Goal: Contribute content

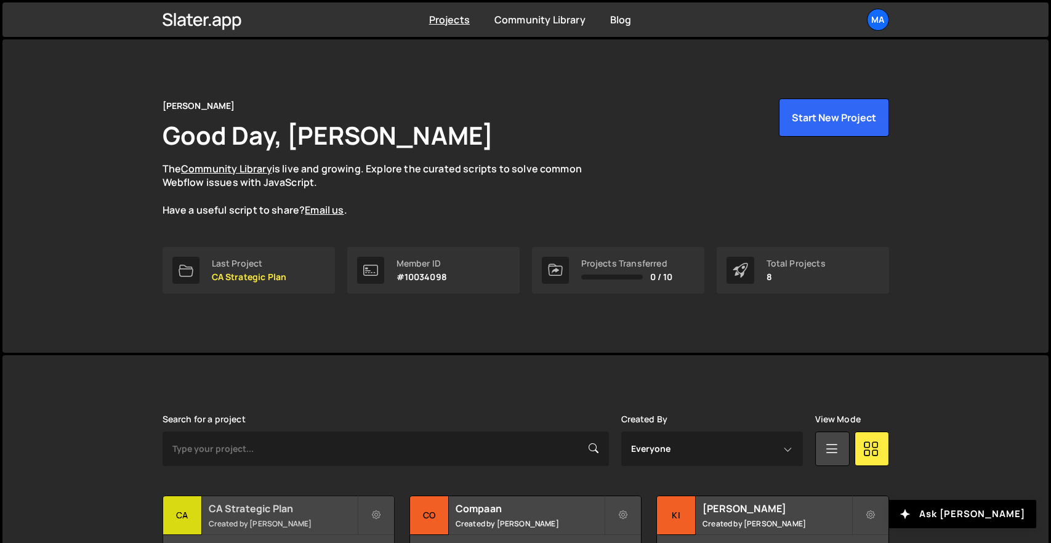
click at [261, 506] on h2 "CA Strategic Plan" at bounding box center [283, 509] width 148 height 14
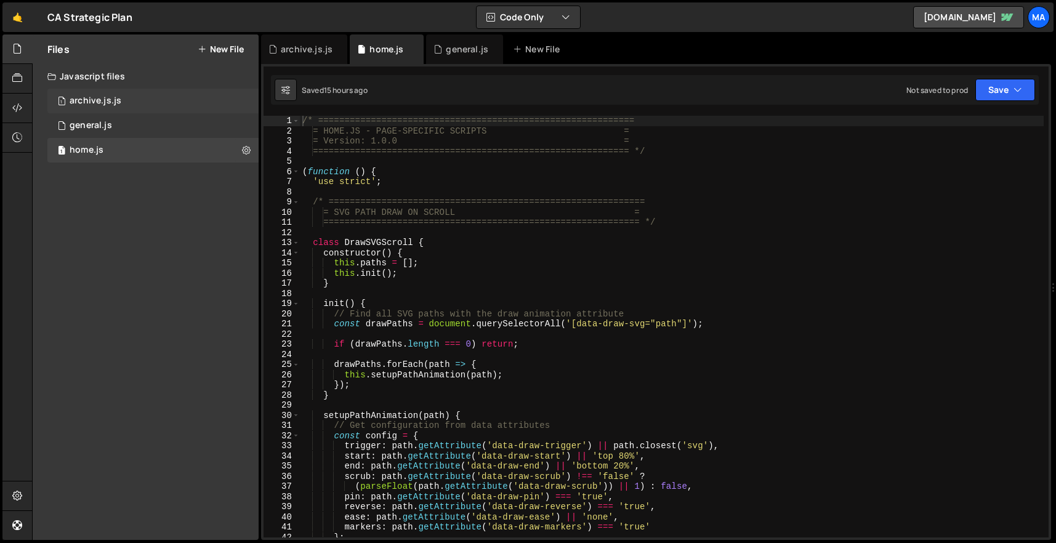
click at [139, 106] on div "1 archive.js.js 0" at bounding box center [152, 101] width 211 height 25
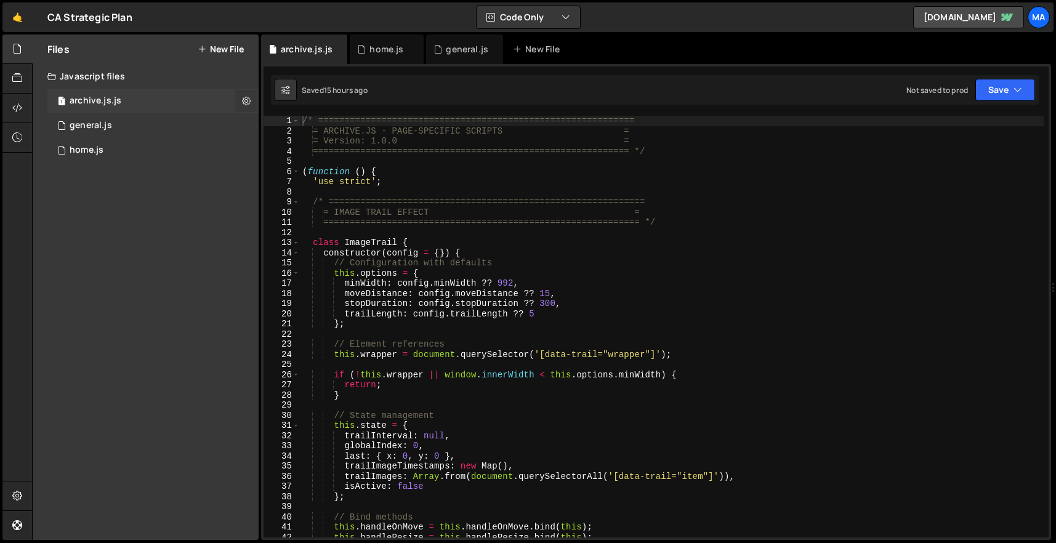
click at [241, 102] on button at bounding box center [246, 101] width 22 height 22
type input "archive.js"
radio input "true"
checkbox input "true"
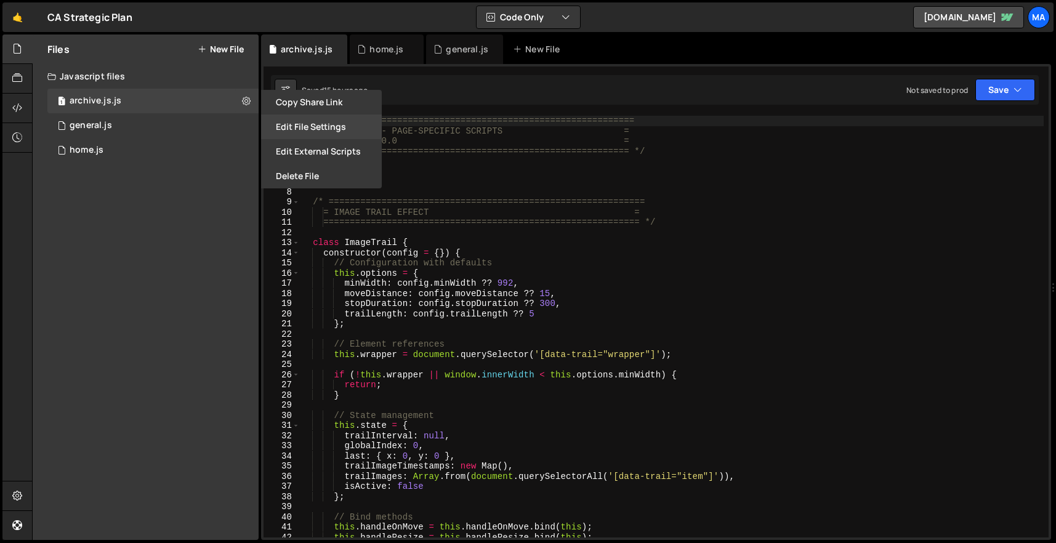
click at [296, 120] on button "Edit File Settings" at bounding box center [321, 127] width 121 height 25
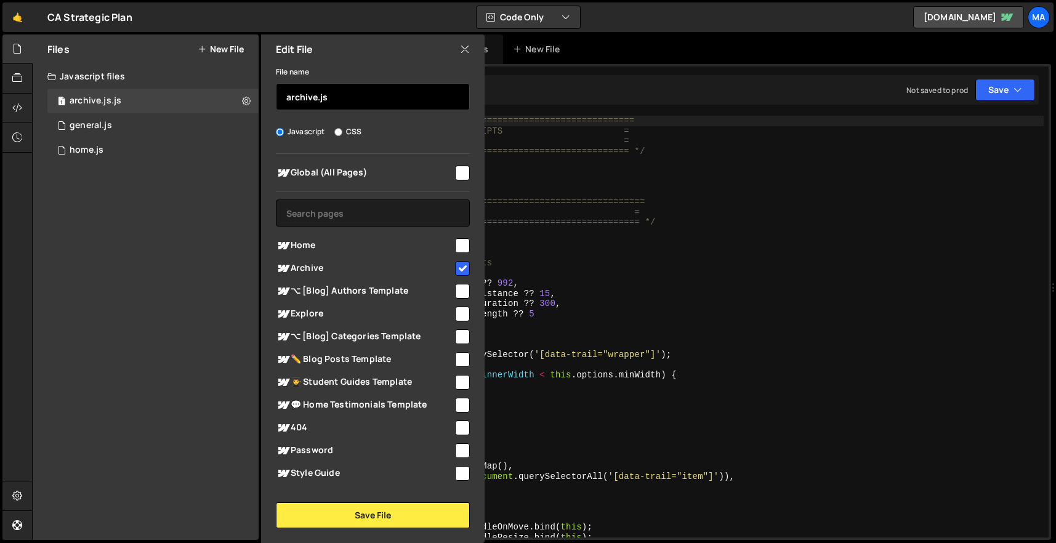
click at [339, 102] on input "archive.js" at bounding box center [373, 96] width 194 height 27
type input "archive"
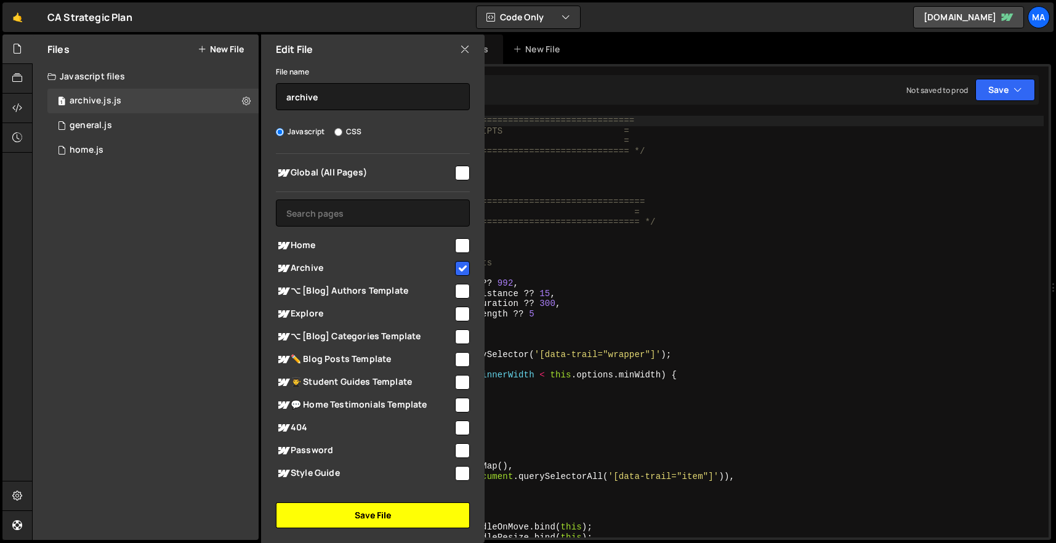
click at [424, 506] on button "Save File" at bounding box center [373, 516] width 194 height 26
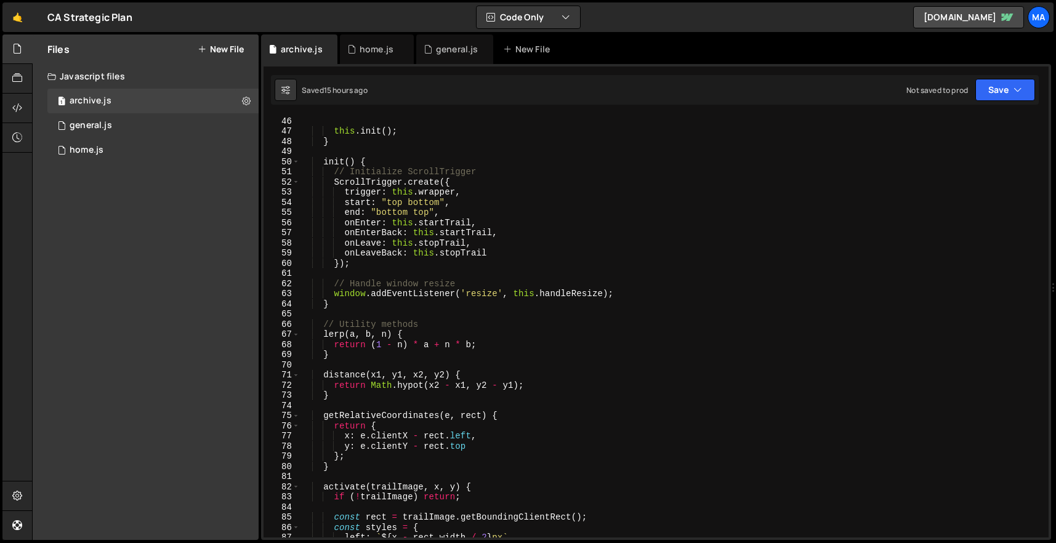
scroll to position [458, 0]
click at [184, 119] on div "1 general.js 0" at bounding box center [152, 125] width 211 height 25
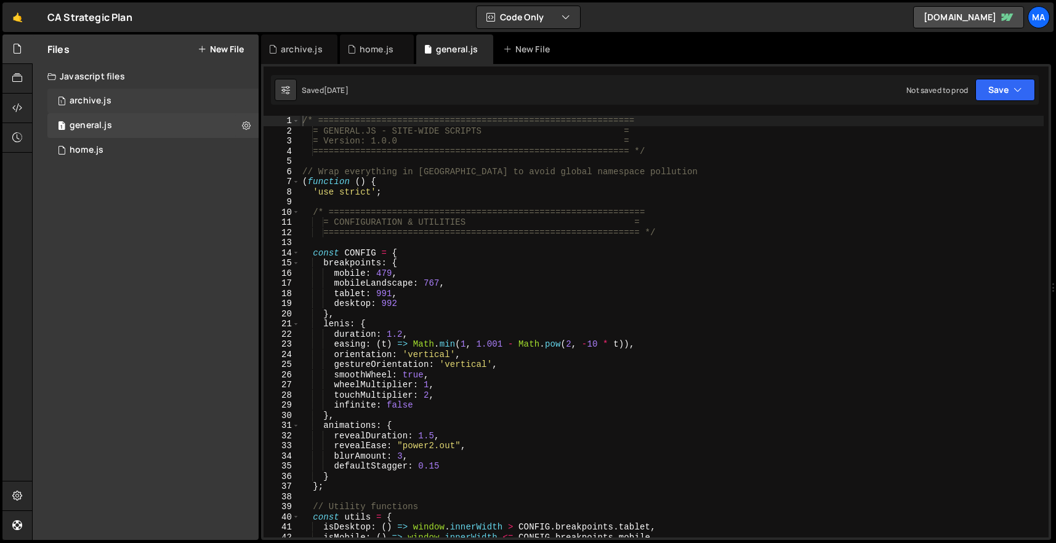
click at [178, 109] on div "1 archive.js 0" at bounding box center [152, 101] width 211 height 25
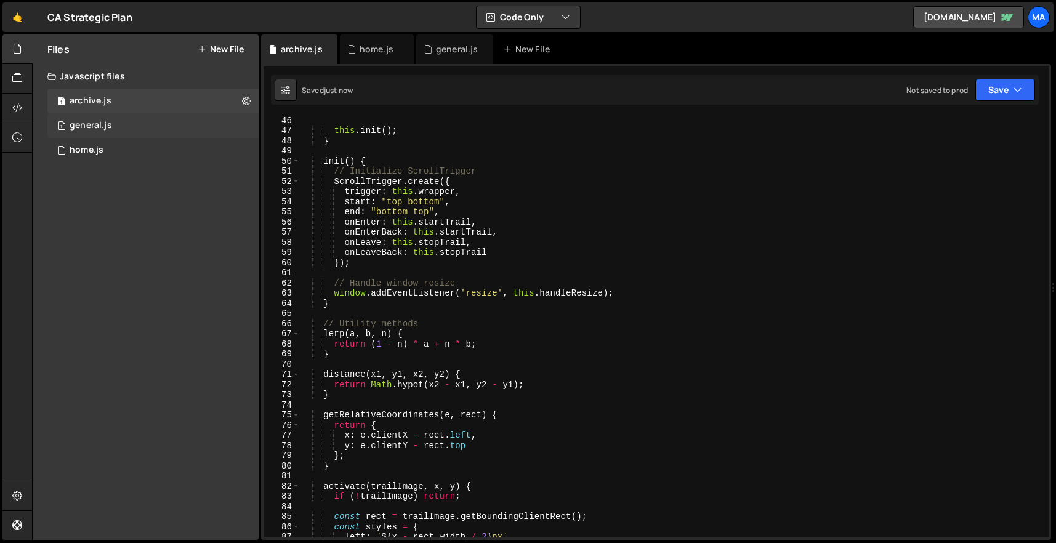
click at [176, 126] on div "1 general.js 0" at bounding box center [152, 125] width 211 height 25
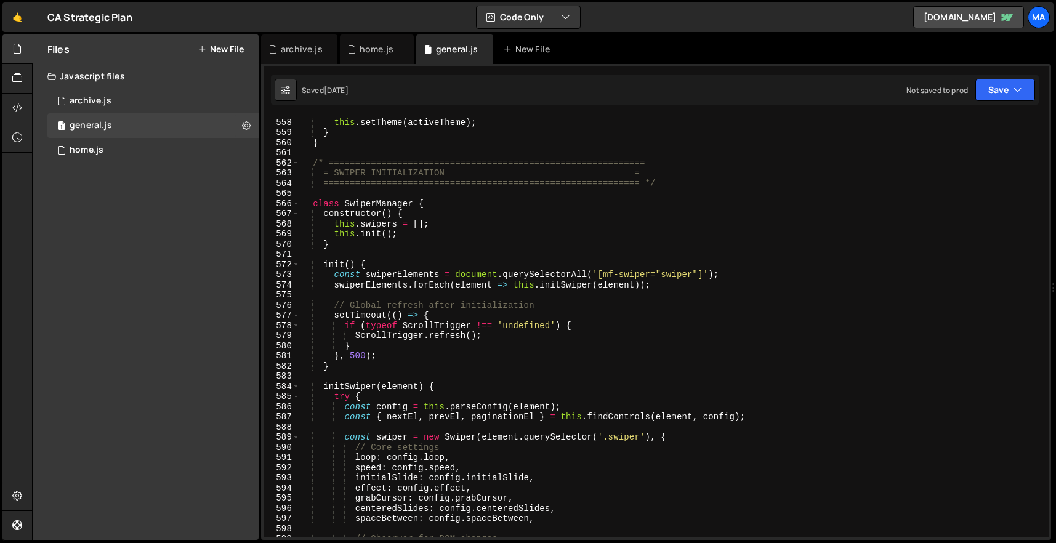
scroll to position [5653, 0]
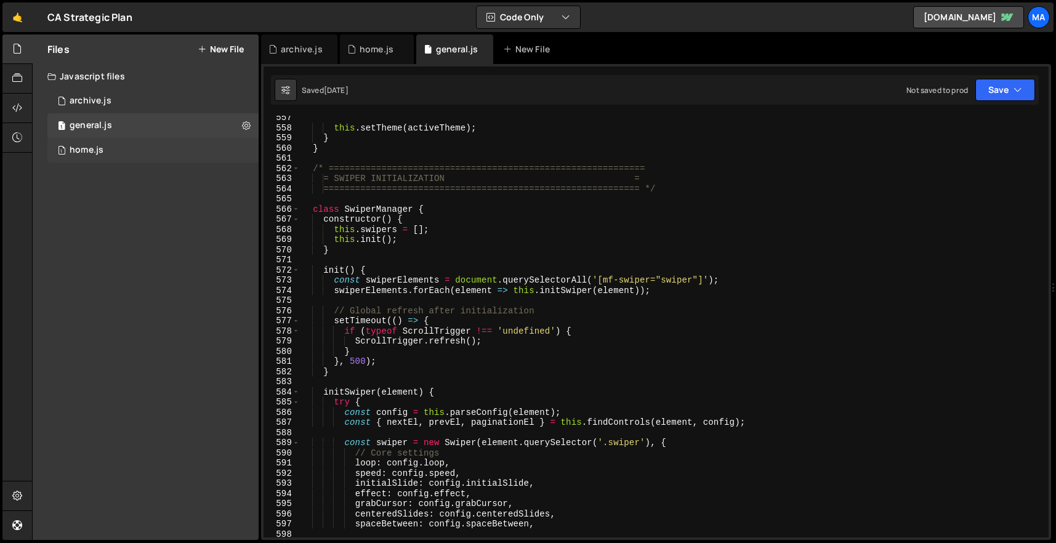
click at [92, 145] on div "home.js" at bounding box center [87, 150] width 34 height 11
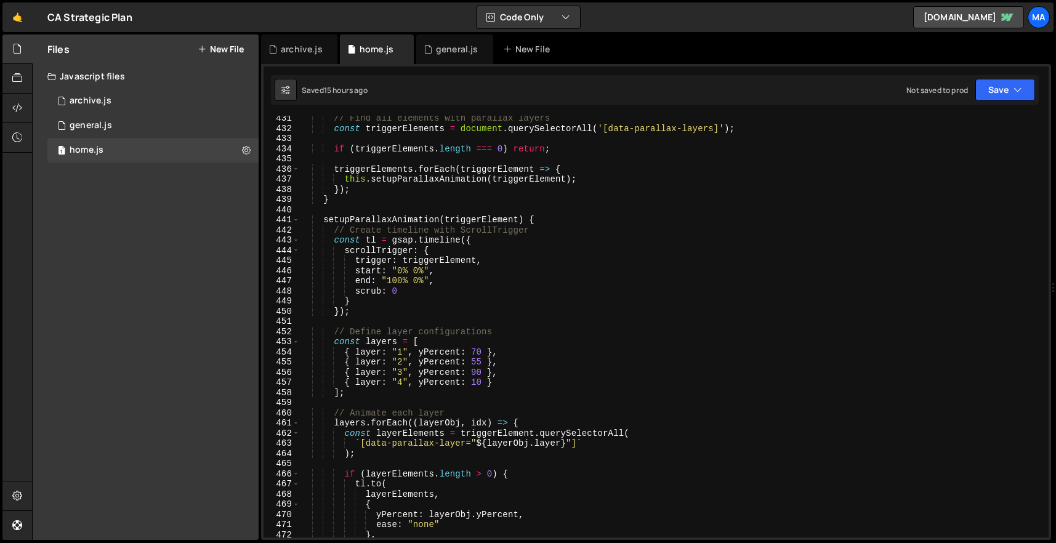
scroll to position [4372, 0]
click at [482, 364] on div "// Find all elements with parallax layers const triggerElements = document . qu…" at bounding box center [672, 334] width 744 height 442
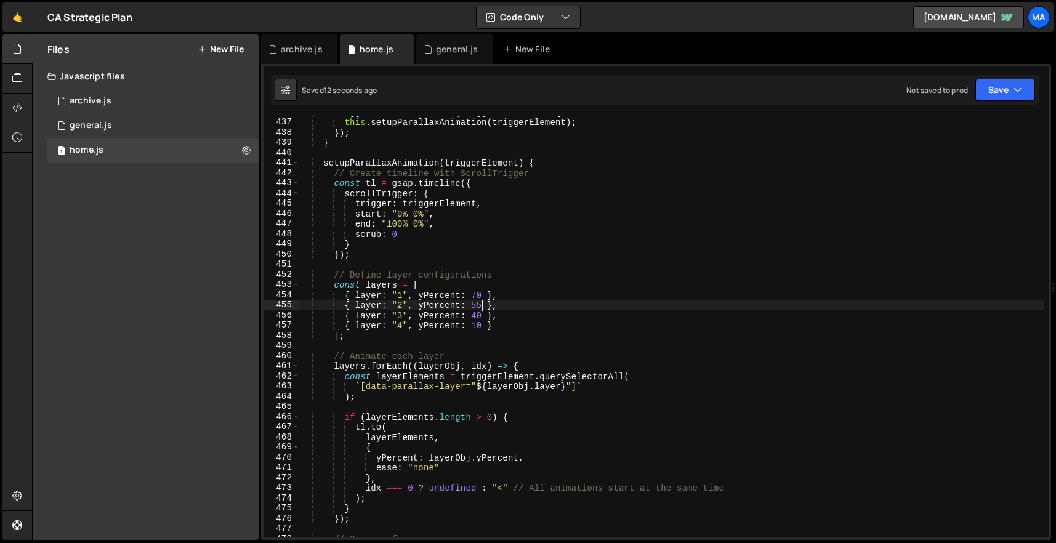
scroll to position [4429, 0]
click at [408, 327] on div "triggerElements . forEach ( triggerElement => { this . setupParallaxAnimation (…" at bounding box center [672, 328] width 744 height 442
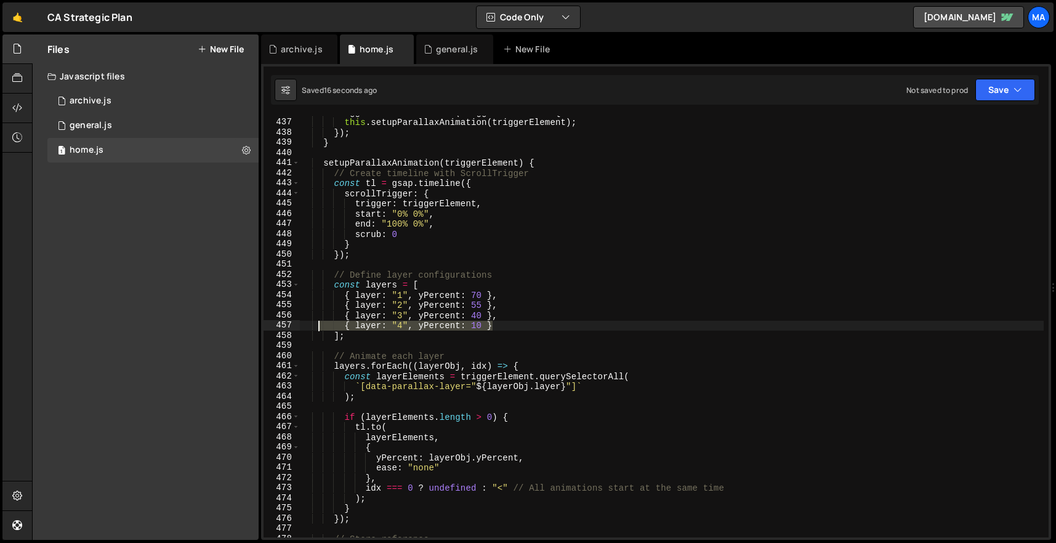
drag, startPoint x: 507, startPoint y: 321, endPoint x: 320, endPoint y: 321, distance: 186.6
click at [320, 321] on div "triggerElements . forEach ( triggerElement => { this . setupParallaxAnimation (…" at bounding box center [672, 328] width 744 height 442
click at [509, 330] on div "triggerElements . forEach ( triggerElement => { this . setupParallaxAnimation (…" at bounding box center [672, 327] width 744 height 422
type textarea "{ layer: "4", yPercent: 10 },"
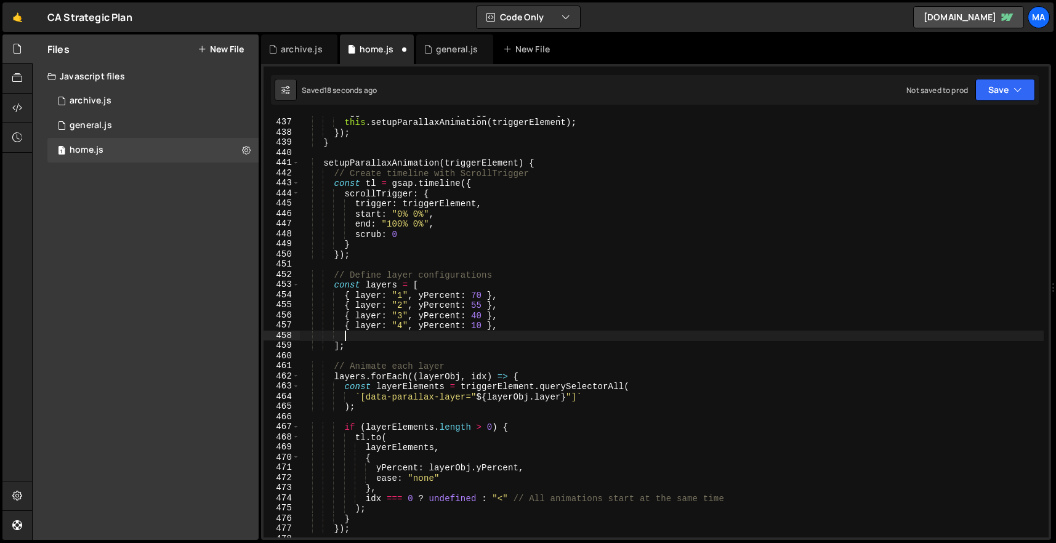
scroll to position [0, 2]
type textarea "}"
click at [409, 336] on div "triggerElements . forEach ( triggerElement => { this . setupParallaxAnimation (…" at bounding box center [672, 328] width 744 height 442
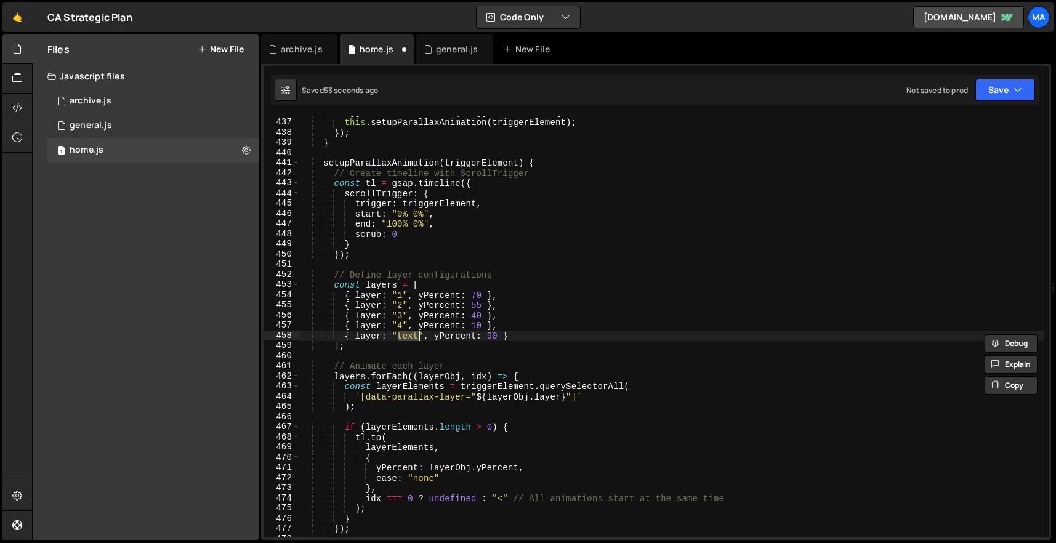
type textarea "{ layer: "text", yPercent: 90 }"
